Goal: Task Accomplishment & Management: Manage account settings

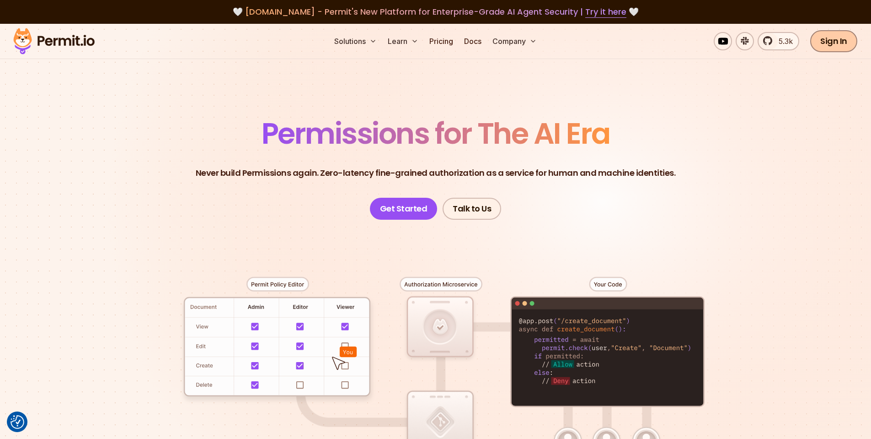
click at [844, 46] on link "Sign In" at bounding box center [833, 41] width 47 height 22
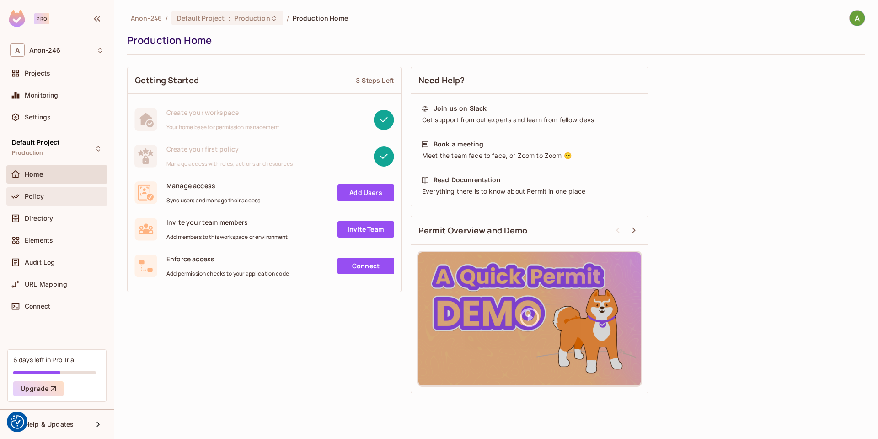
click at [54, 199] on div "Policy" at bounding box center [64, 196] width 79 height 7
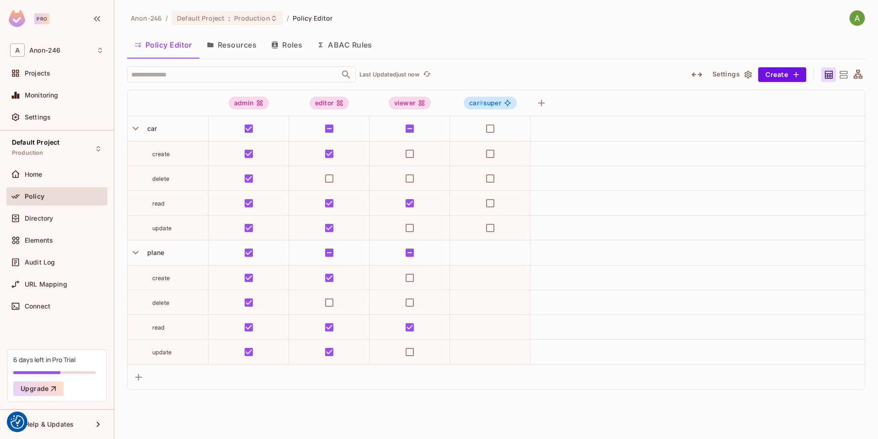
click at [744, 79] on button "Settings" at bounding box center [732, 74] width 46 height 15
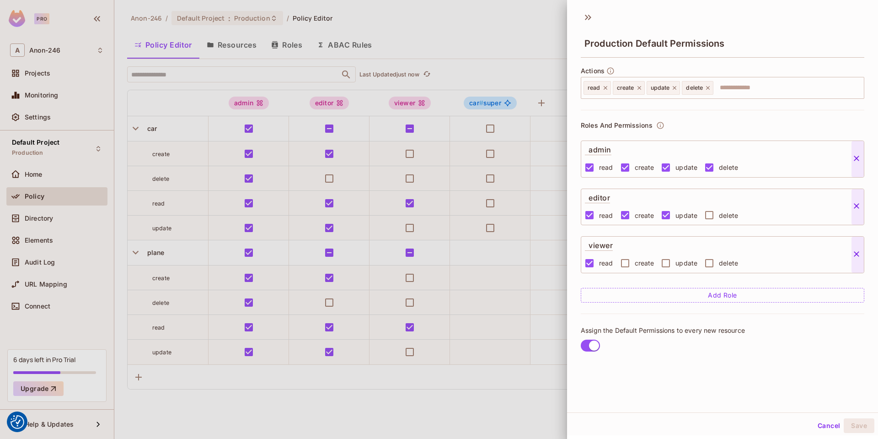
click at [470, 6] on div at bounding box center [439, 219] width 878 height 439
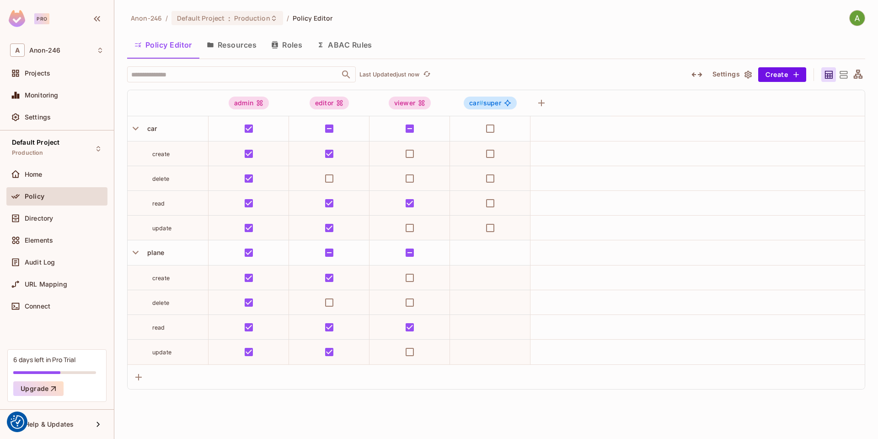
click at [237, 50] on button "Resources" at bounding box center [231, 44] width 64 height 23
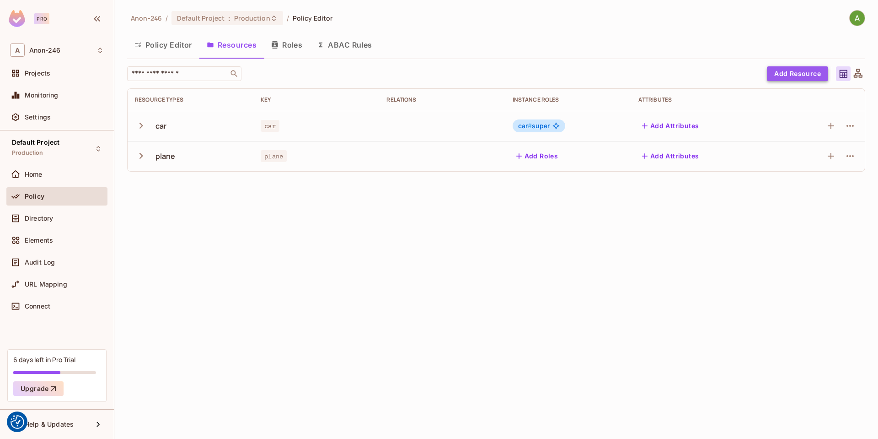
click at [804, 70] on button "Add Resource" at bounding box center [797, 73] width 61 height 15
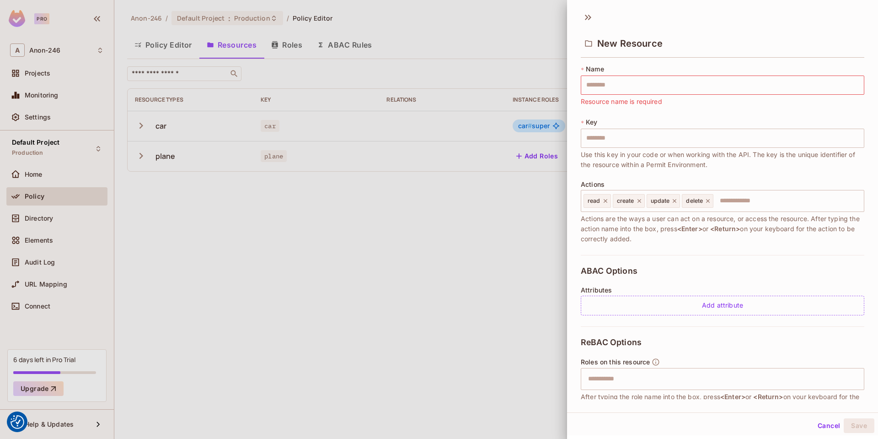
click at [308, 32] on div at bounding box center [439, 219] width 878 height 439
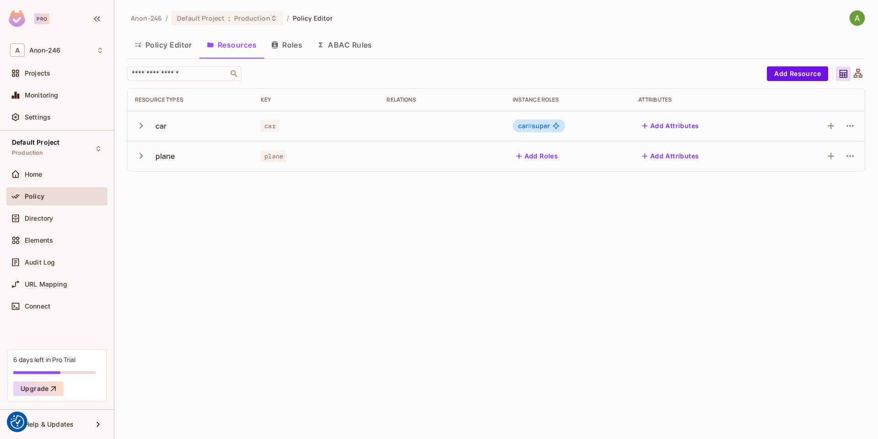
click at [299, 48] on button "Roles" at bounding box center [287, 44] width 46 height 23
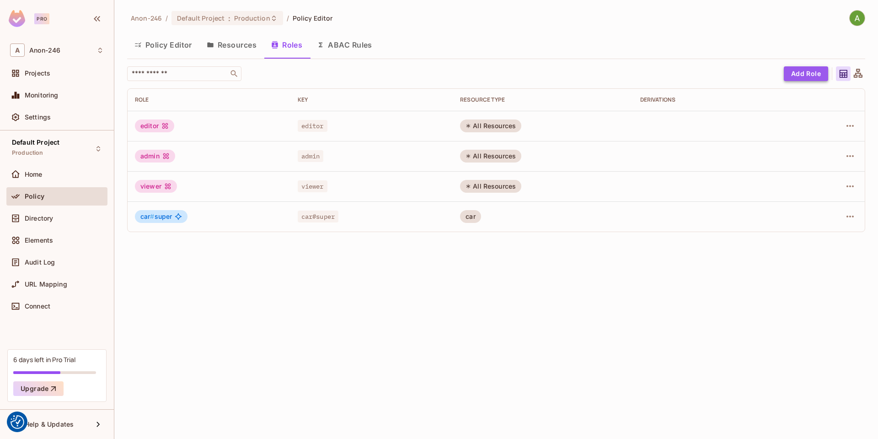
click at [813, 73] on button "Add Role" at bounding box center [806, 73] width 44 height 15
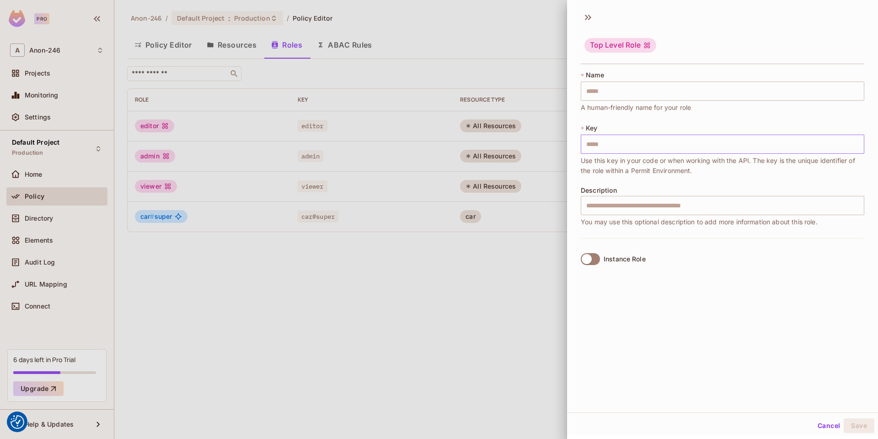
click at [649, 148] on input "text" at bounding box center [723, 143] width 284 height 19
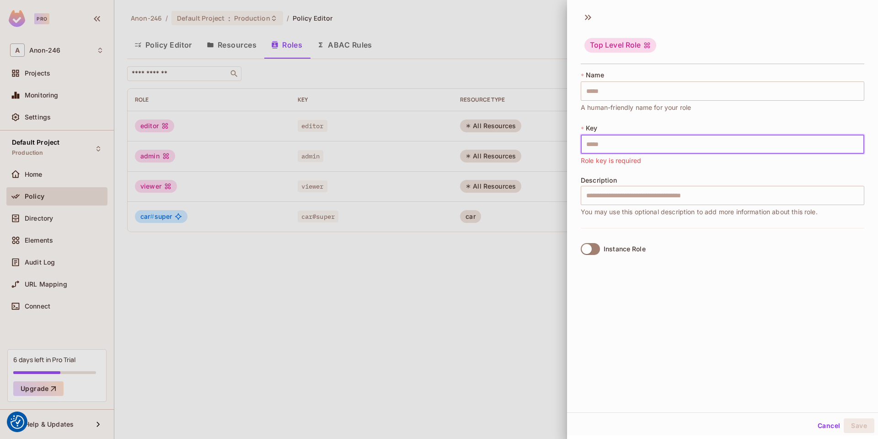
drag, startPoint x: 613, startPoint y: 140, endPoint x: 616, endPoint y: 145, distance: 5.9
click at [616, 146] on input "text" at bounding box center [723, 143] width 284 height 19
click at [777, 268] on div "Instance Role" at bounding box center [723, 249] width 284 height 42
click at [480, 48] on div at bounding box center [439, 219] width 878 height 439
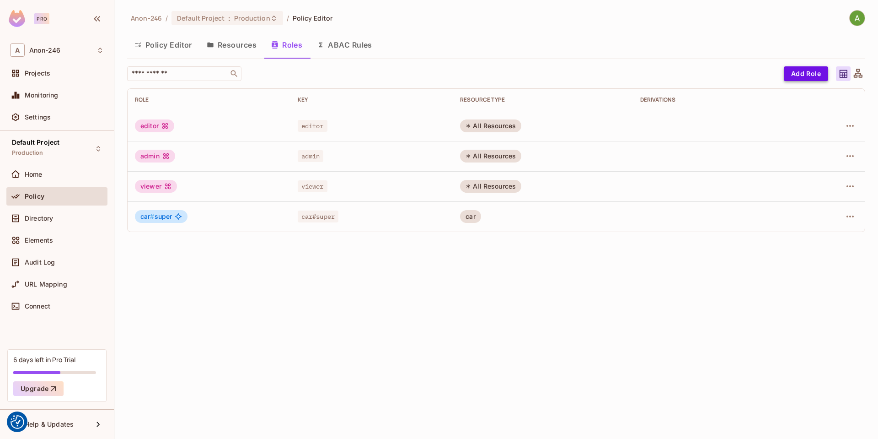
click at [801, 69] on button "Add Role" at bounding box center [806, 73] width 44 height 15
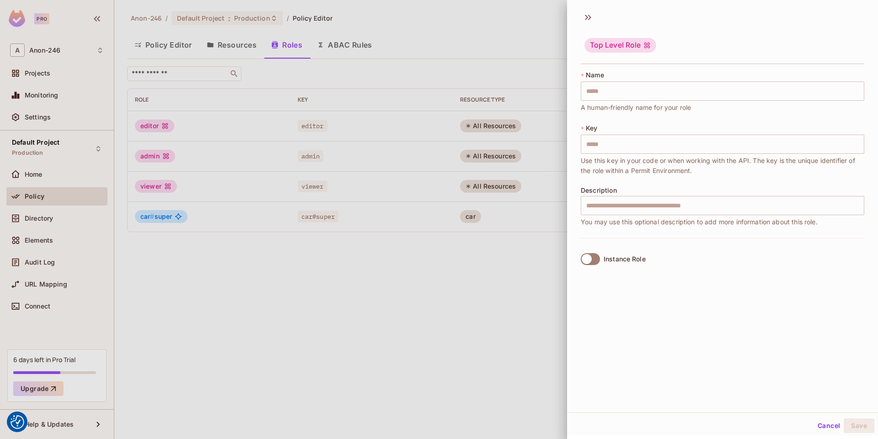
click at [165, 43] on div at bounding box center [439, 219] width 878 height 439
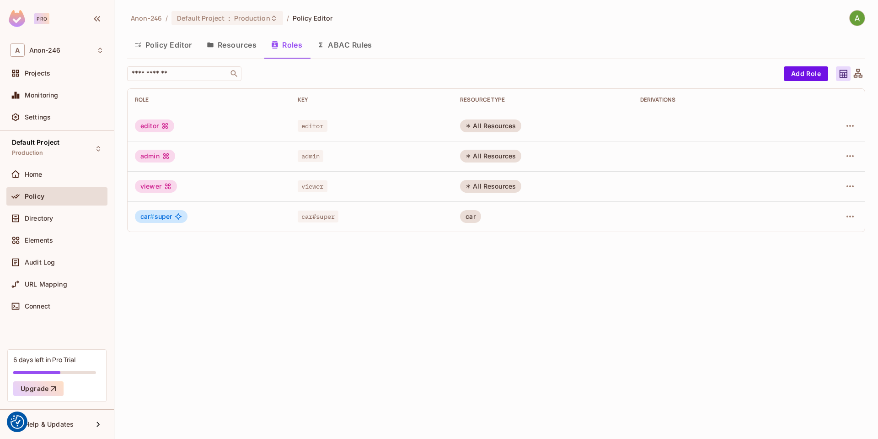
click at [165, 43] on button "Policy Editor" at bounding box center [163, 44] width 72 height 23
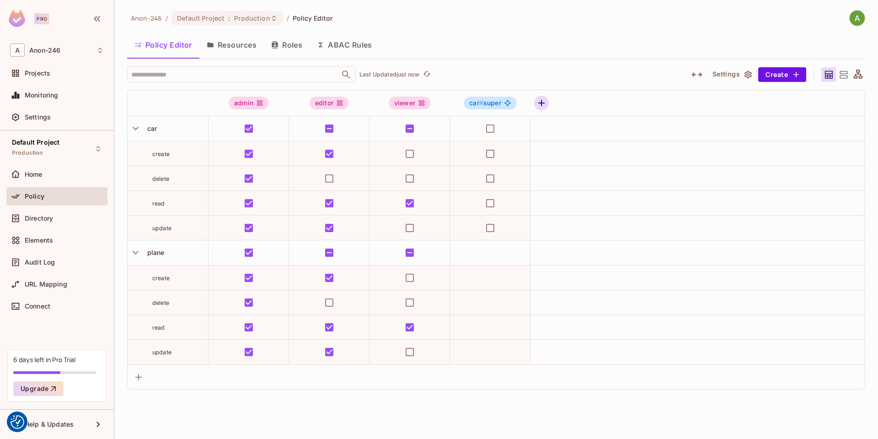
click at [540, 109] on button "button" at bounding box center [541, 103] width 15 height 15
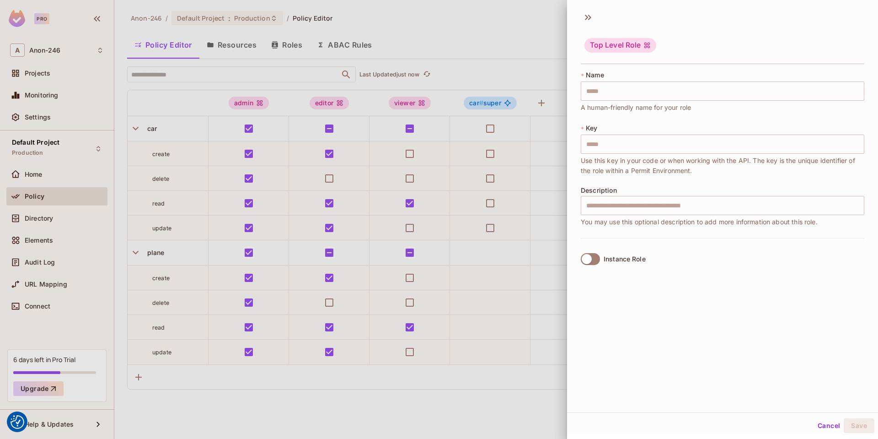
click at [541, 26] on div at bounding box center [439, 219] width 878 height 439
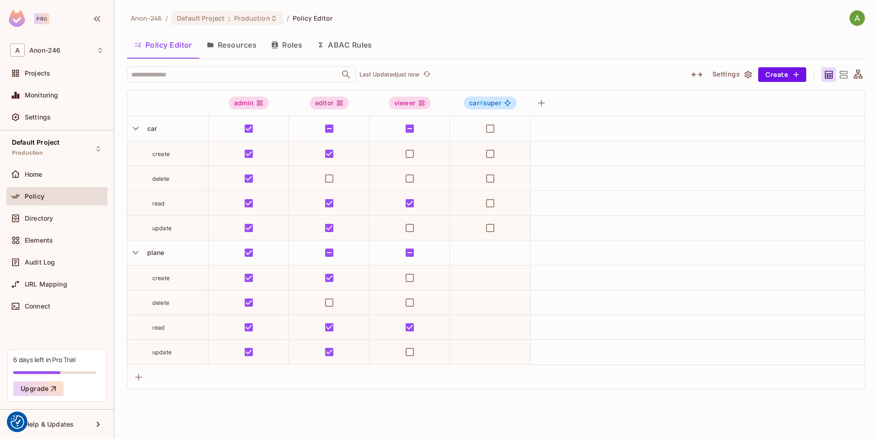
click at [735, 75] on button "Settings" at bounding box center [732, 74] width 46 height 15
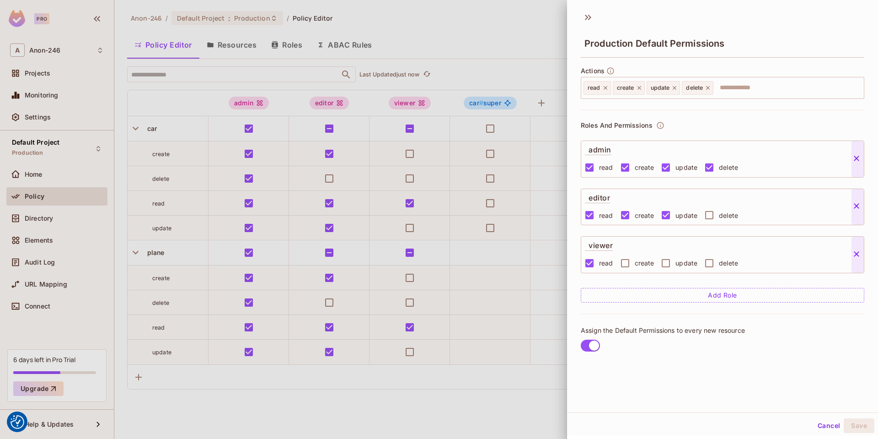
click at [530, 50] on div at bounding box center [439, 219] width 878 height 439
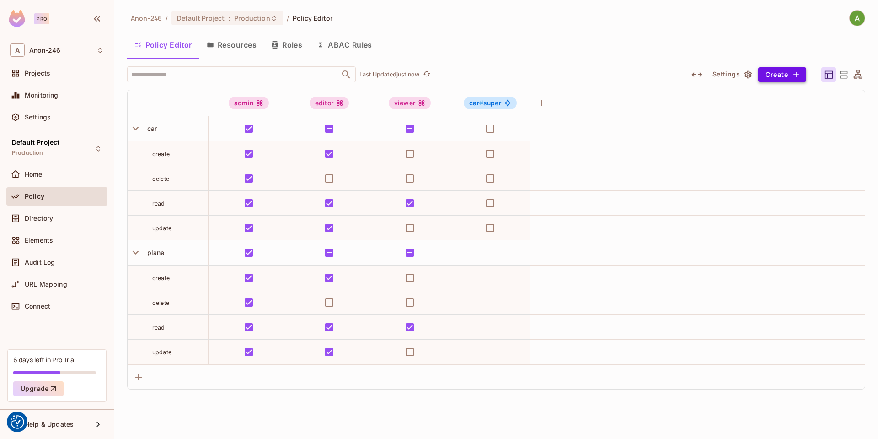
click at [775, 77] on button "Create" at bounding box center [782, 74] width 48 height 15
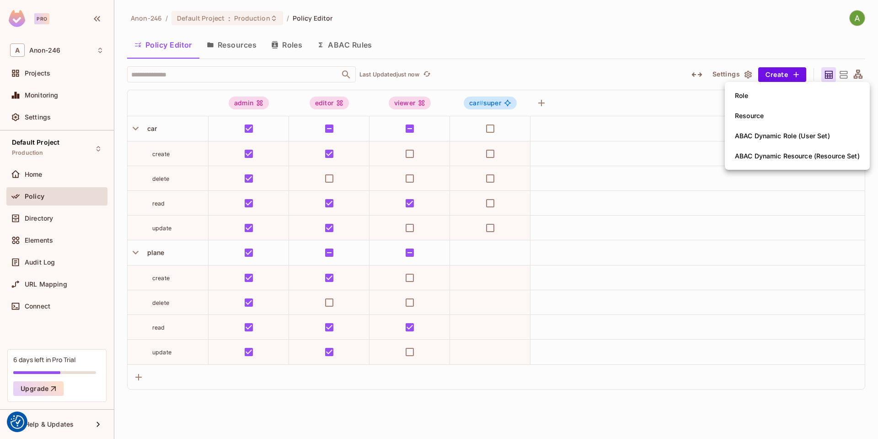
click at [630, 31] on div at bounding box center [439, 219] width 878 height 439
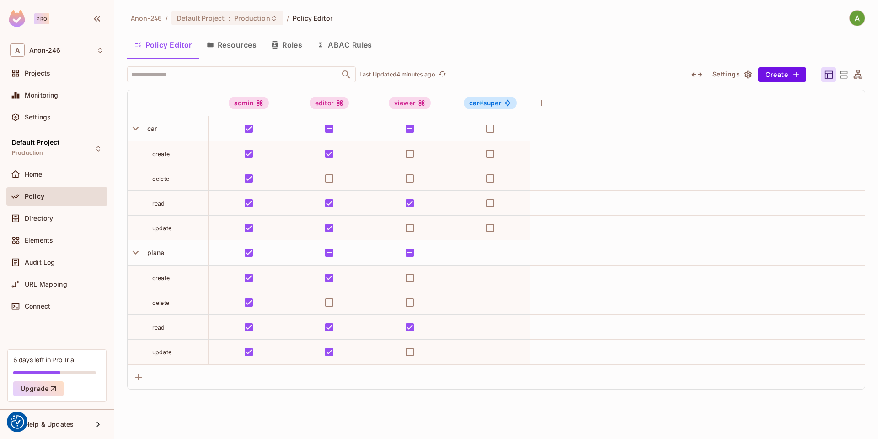
click at [226, 45] on button "Resources" at bounding box center [231, 44] width 64 height 23
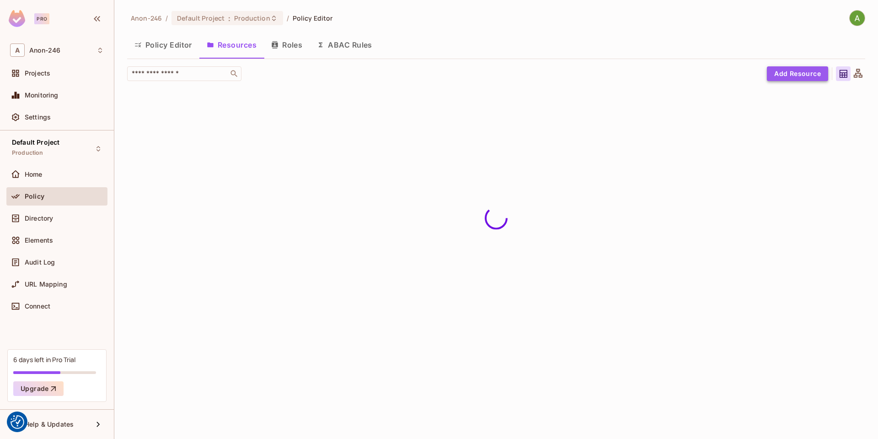
click at [802, 75] on button "Add Resource" at bounding box center [797, 73] width 61 height 15
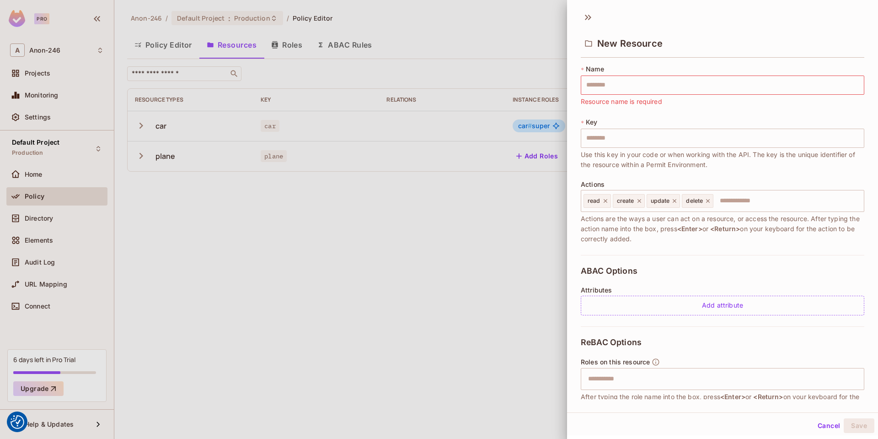
click at [210, 155] on div at bounding box center [439, 219] width 878 height 439
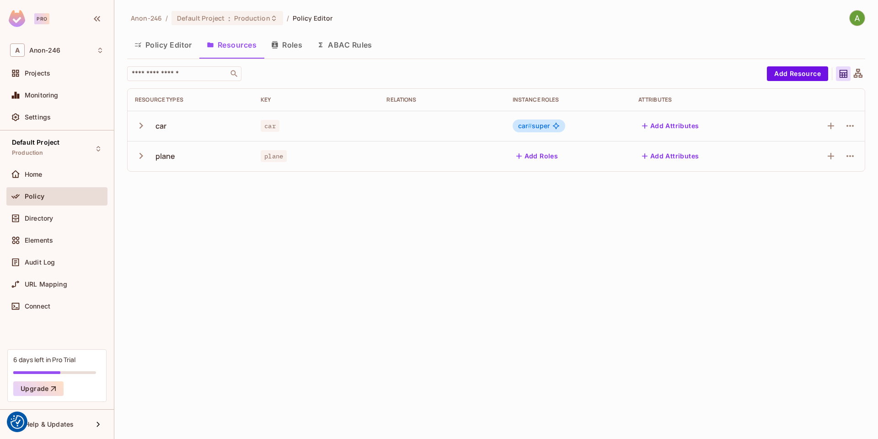
click at [292, 41] on button "Roles" at bounding box center [287, 44] width 46 height 23
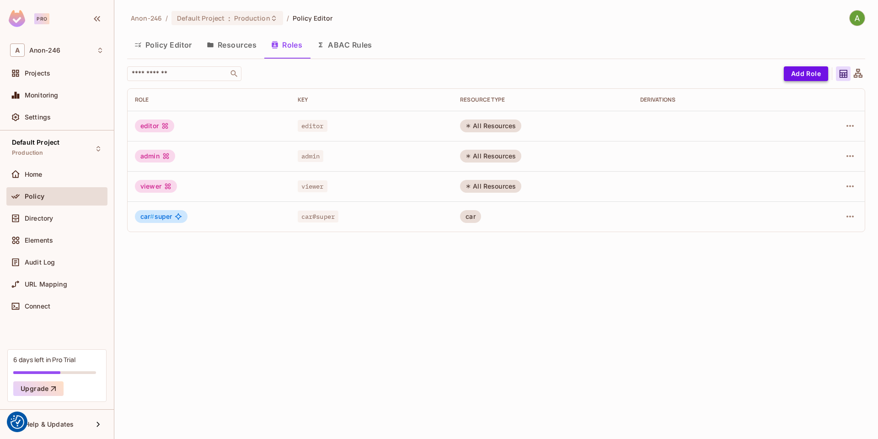
click at [814, 73] on button "Add Role" at bounding box center [806, 73] width 44 height 15
